Goal: Information Seeking & Learning: Learn about a topic

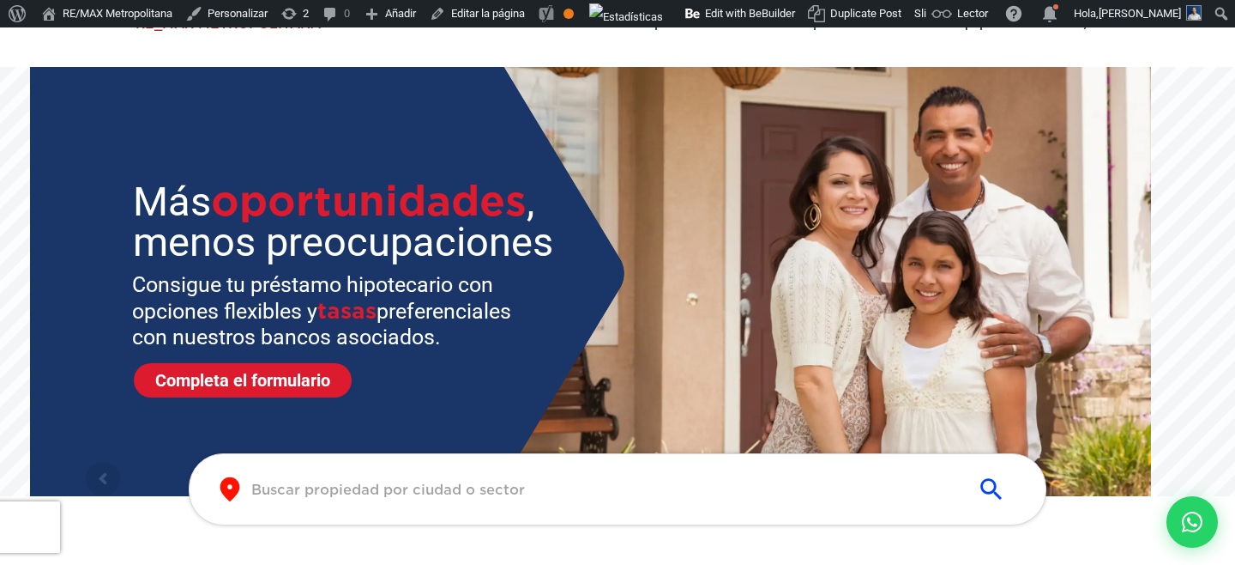
scroll to position [303, 0]
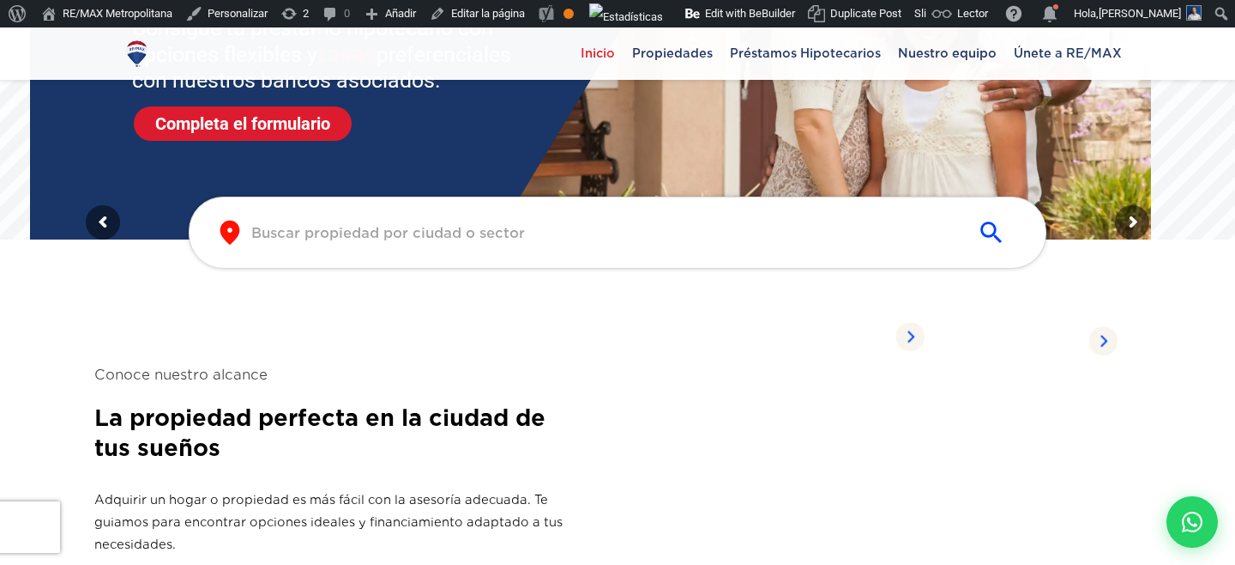
click at [666, 382] on link "Propiedades listadas SANTO DOMINGO ESTE" at bounding box center [775, 493] width 314 height 364
click at [911, 402] on link "Propiedades listadas SANTO DOMINGO ESTE" at bounding box center [968, 493] width 314 height 364
click at [665, 366] on link "Propiedades listadas SANTO DOMINGO ESTE" at bounding box center [775, 493] width 314 height 364
click at [669, 330] on span "Propiedades listadas" at bounding box center [713, 336] width 176 height 19
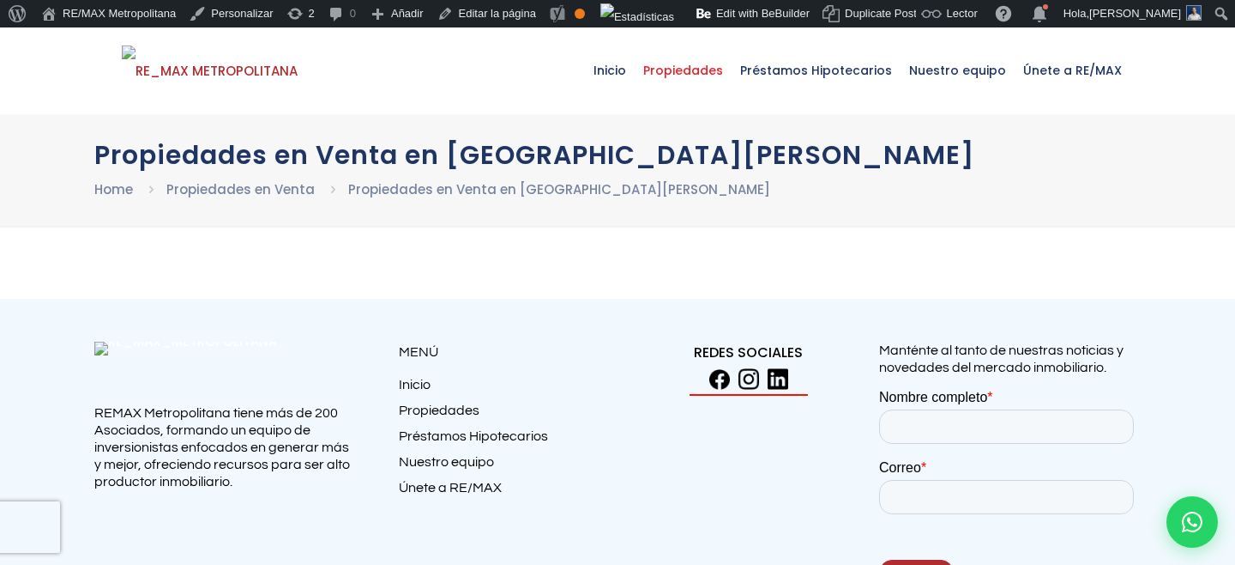
click at [710, 77] on span "Propiedades" at bounding box center [683, 70] width 97 height 51
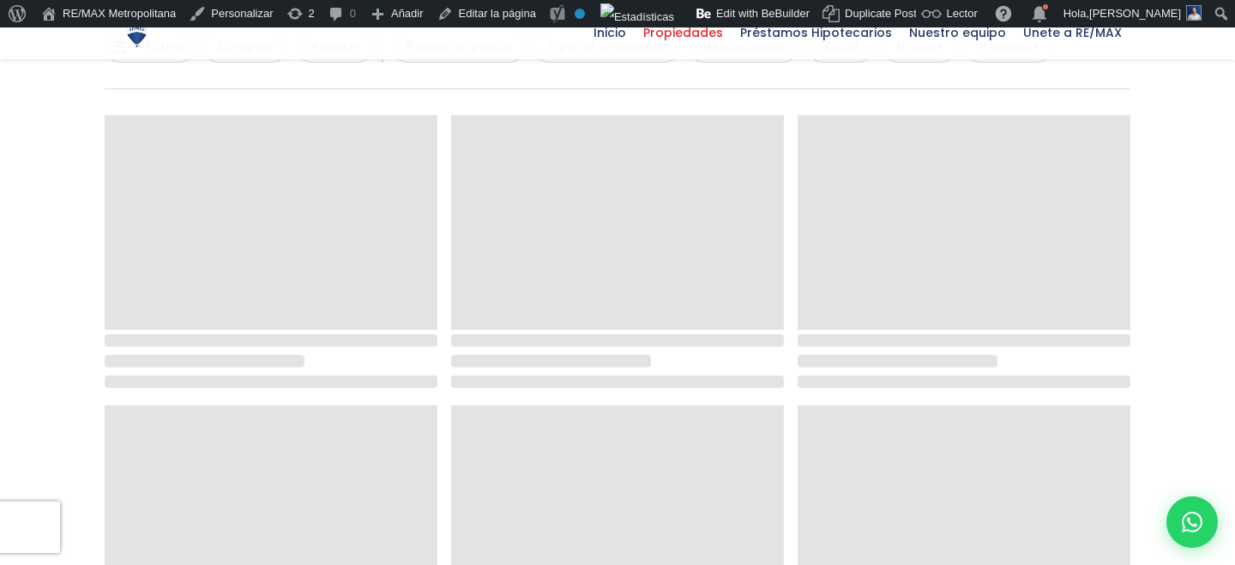
scroll to position [235, 0]
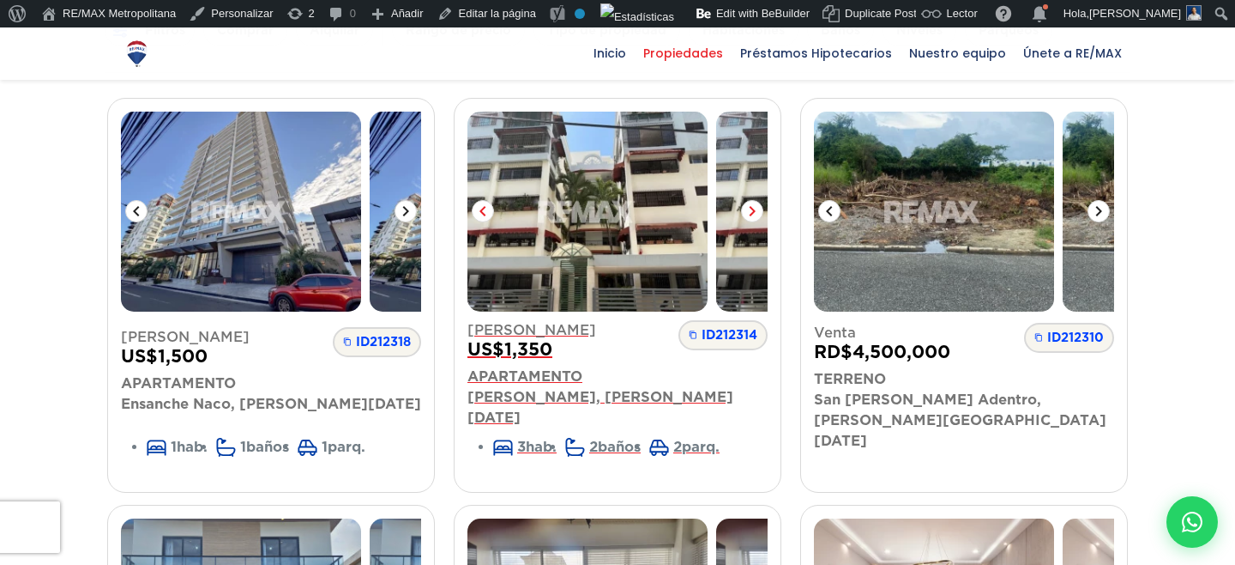
click at [757, 213] on icon at bounding box center [752, 211] width 21 height 21
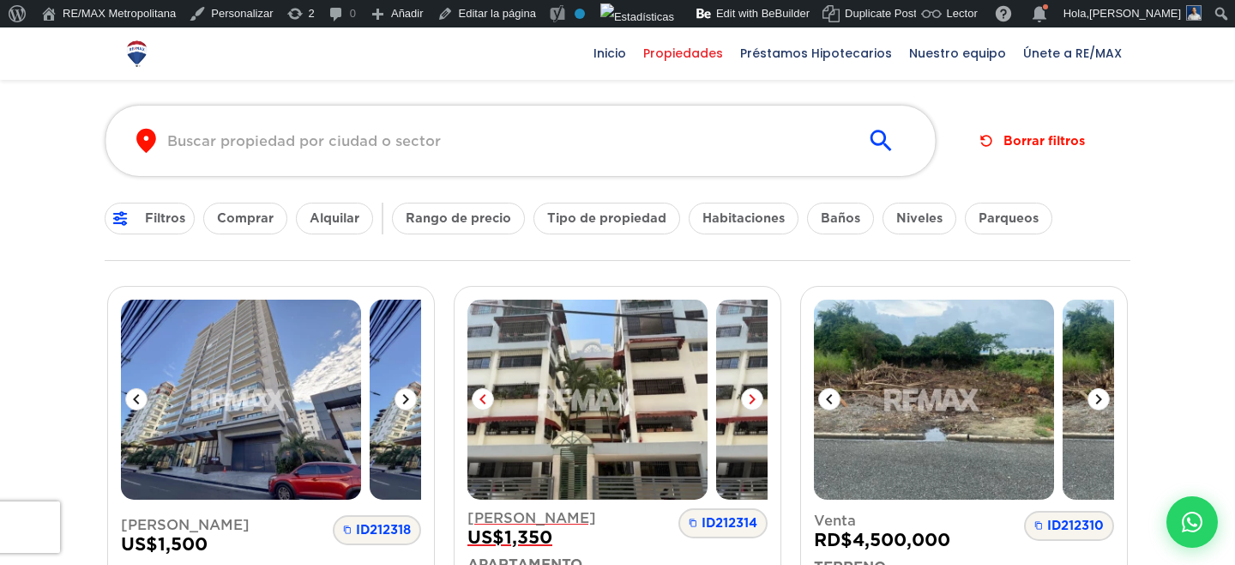
scroll to position [0, 0]
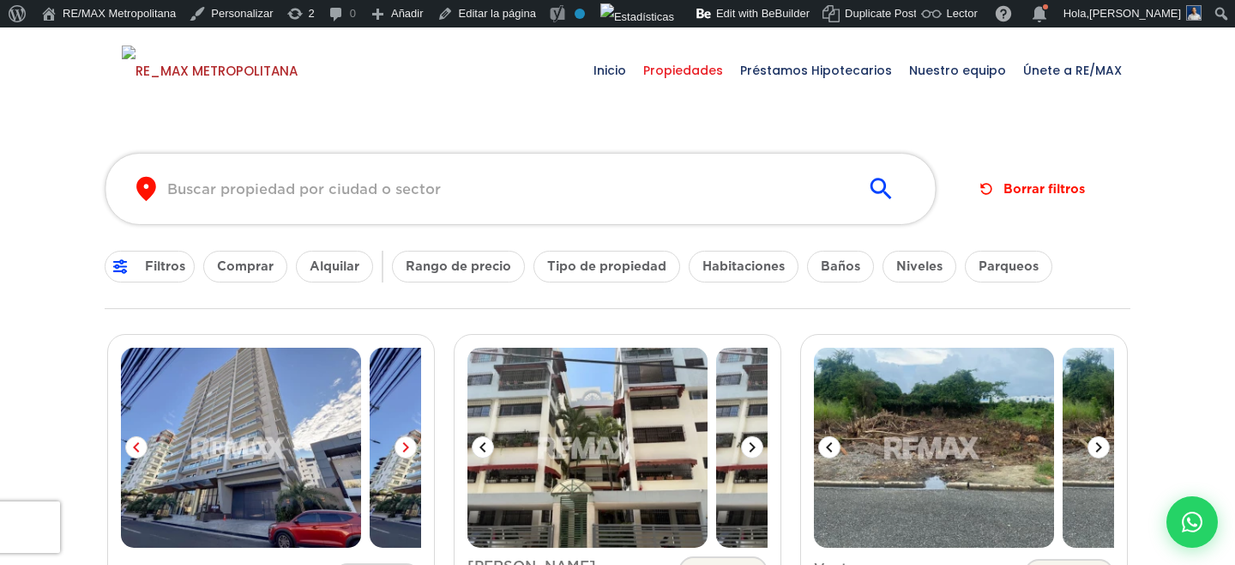
click at [400, 450] on icon at bounding box center [406, 447] width 21 height 21
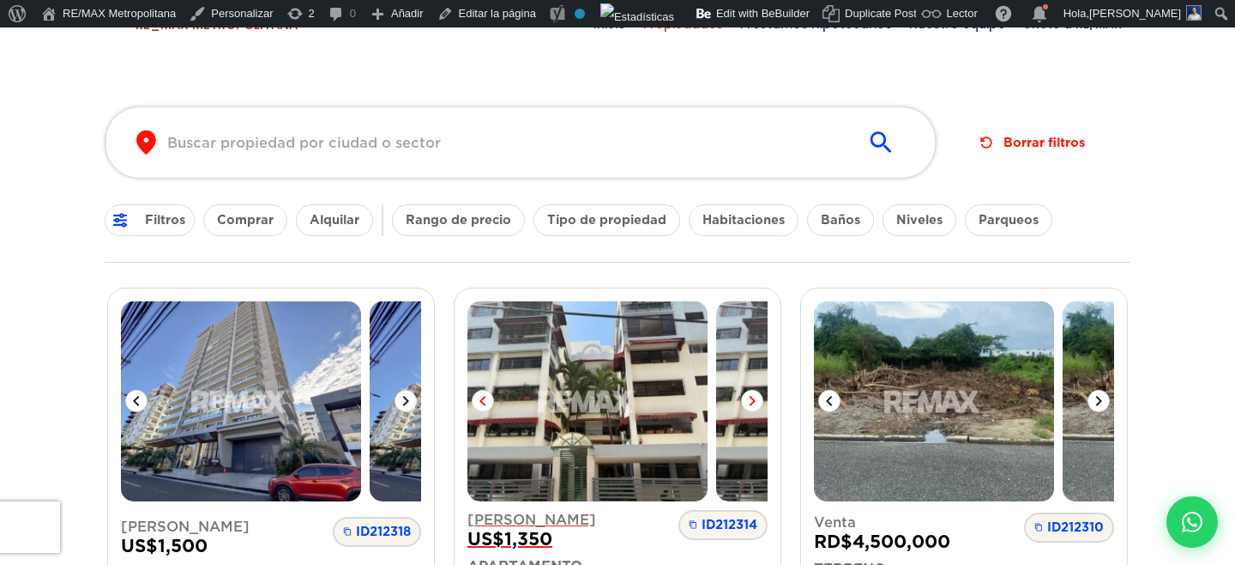
scroll to position [75, 0]
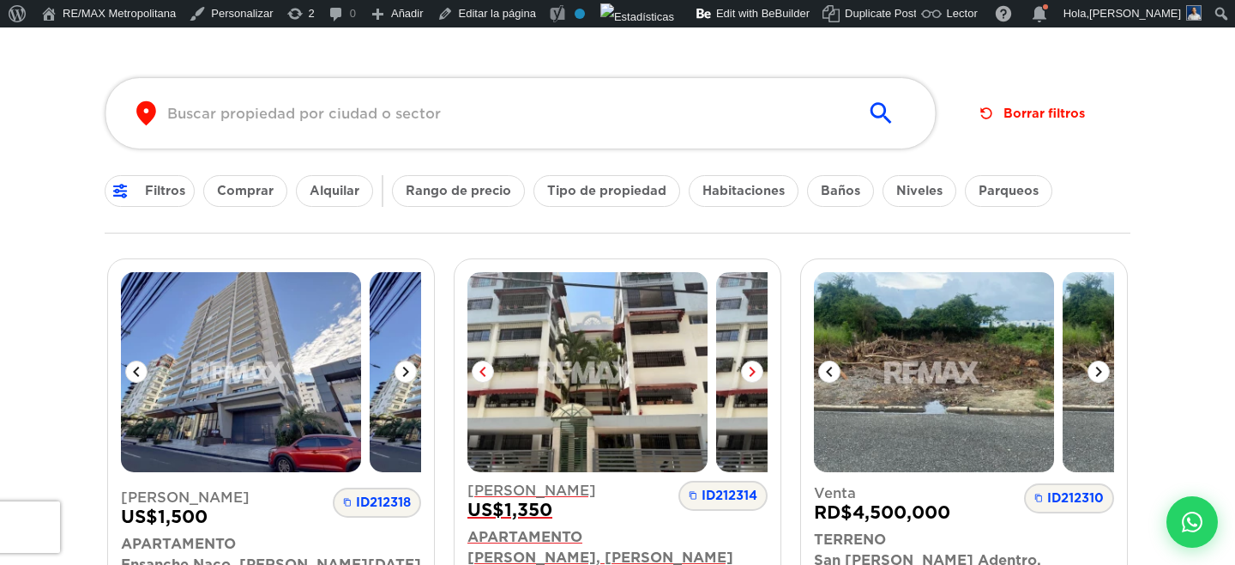
click at [749, 369] on icon at bounding box center [752, 371] width 21 height 21
